Goal: Ask a question

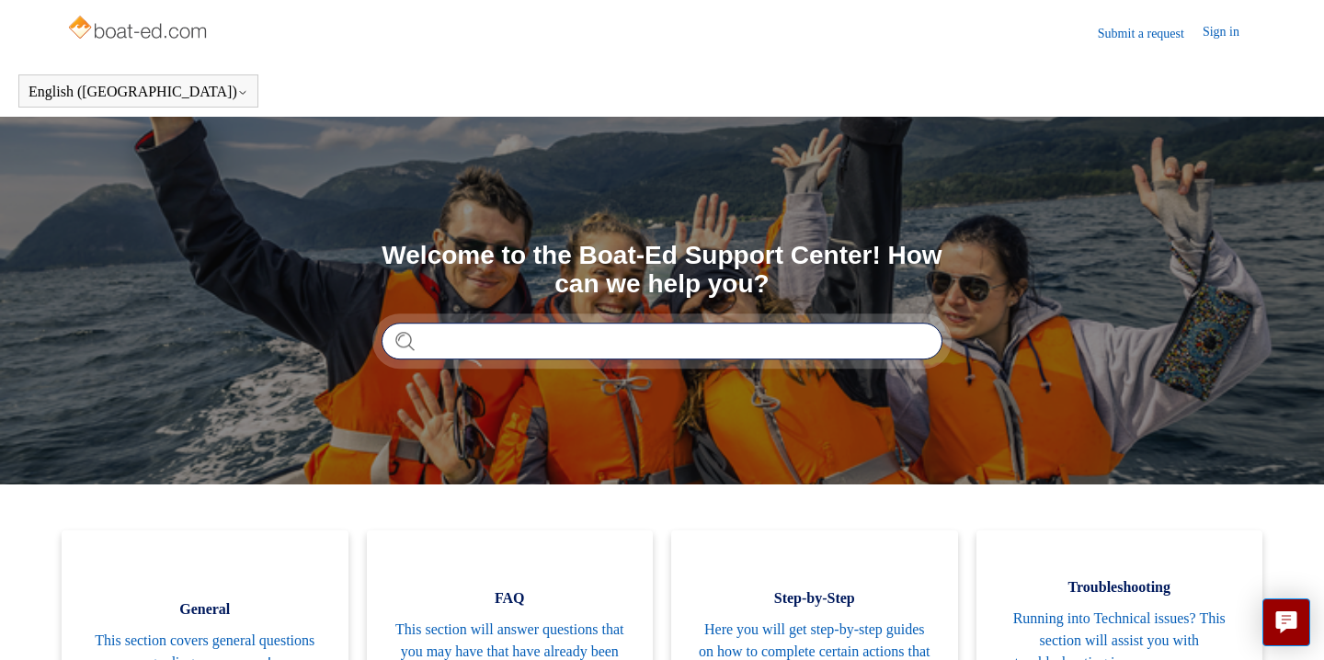
click at [531, 345] on input "Search" at bounding box center [662, 341] width 561 height 37
type input "**********"
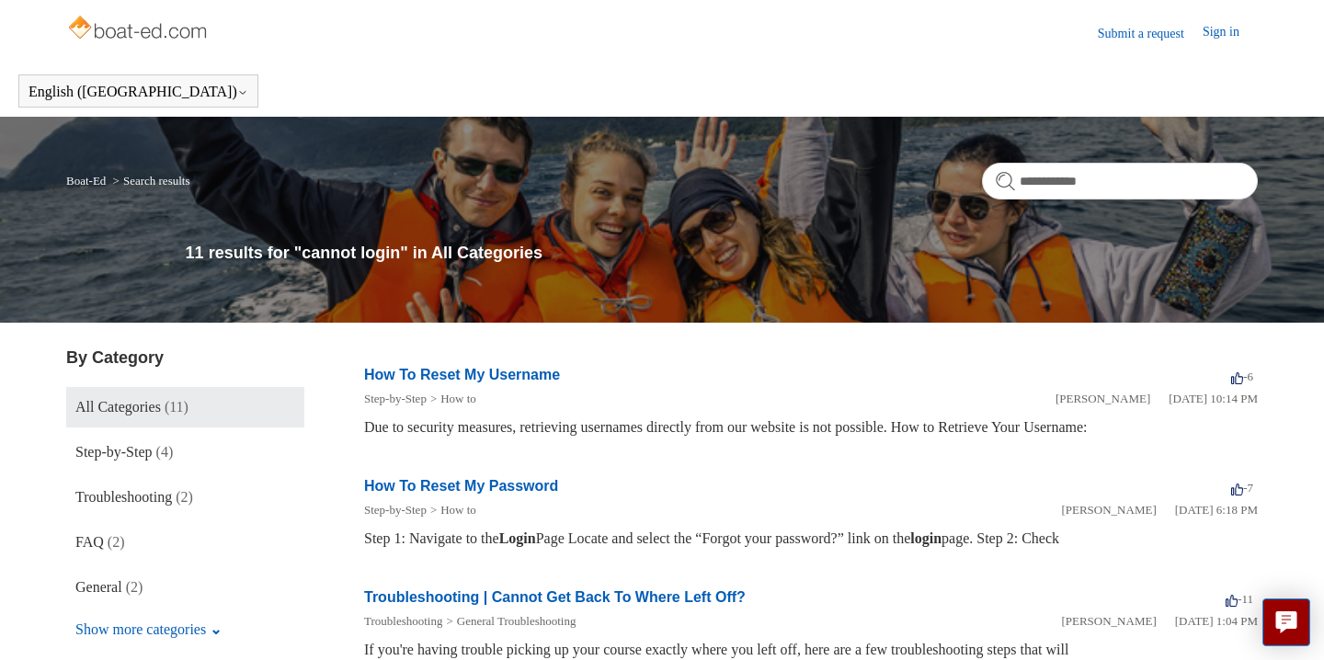
click at [519, 378] on link "How To Reset My Username" at bounding box center [462, 375] width 196 height 16
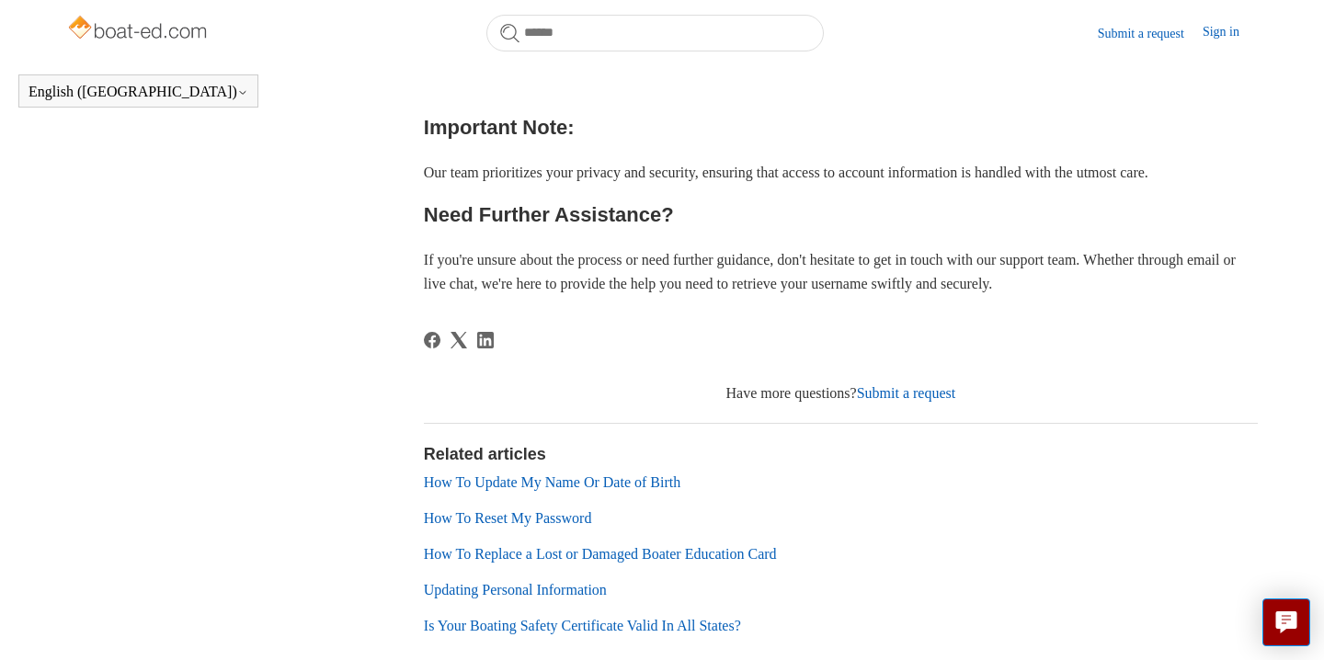
scroll to position [787, 0]
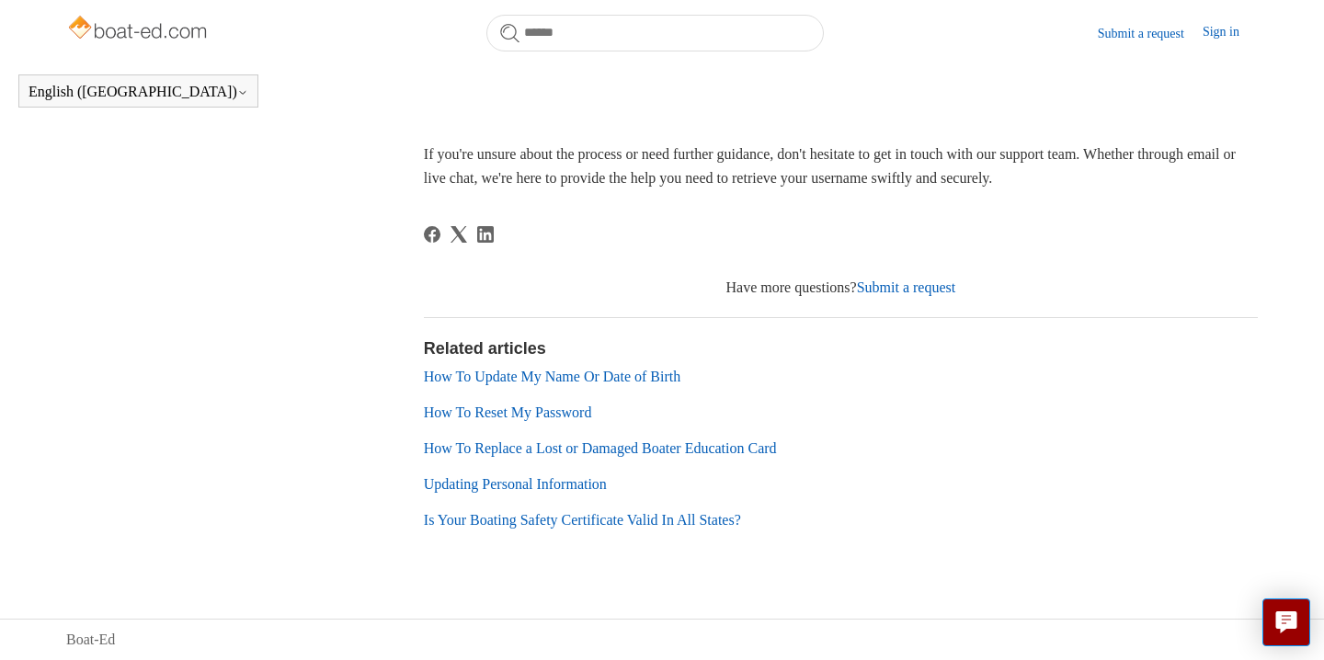
click at [882, 295] on link "Submit a request" at bounding box center [906, 288] width 99 height 16
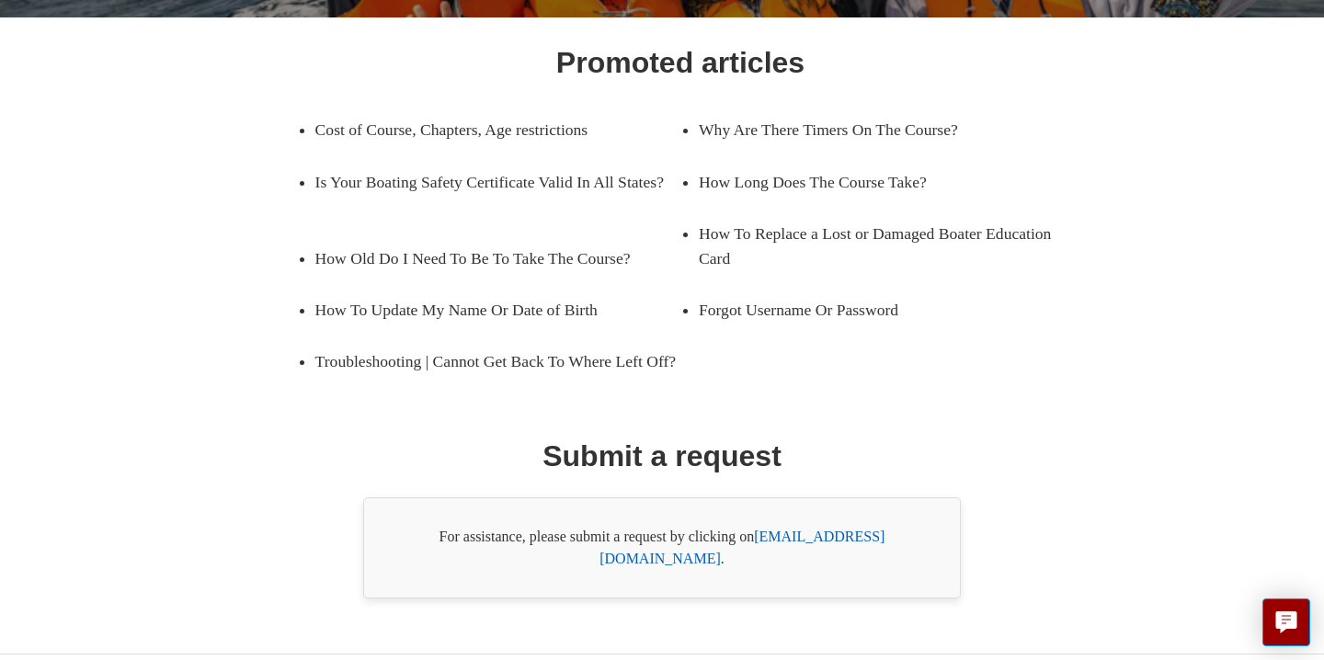
scroll to position [331, 0]
